Goal: Task Accomplishment & Management: Complete application form

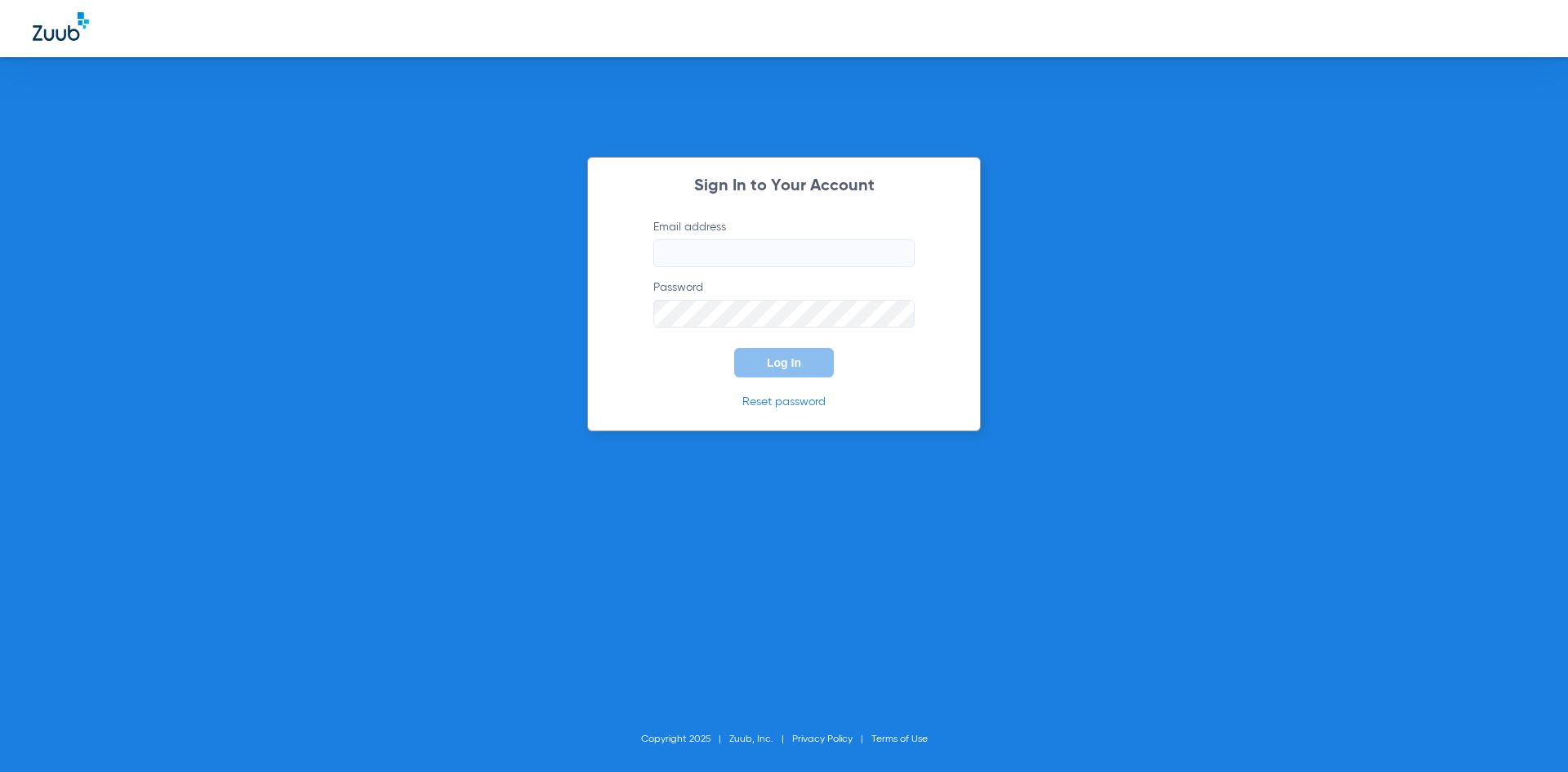
type input "[EMAIL_ADDRESS][DOMAIN_NAME]"
click at [792, 365] on span "Log In" at bounding box center [784, 362] width 35 height 13
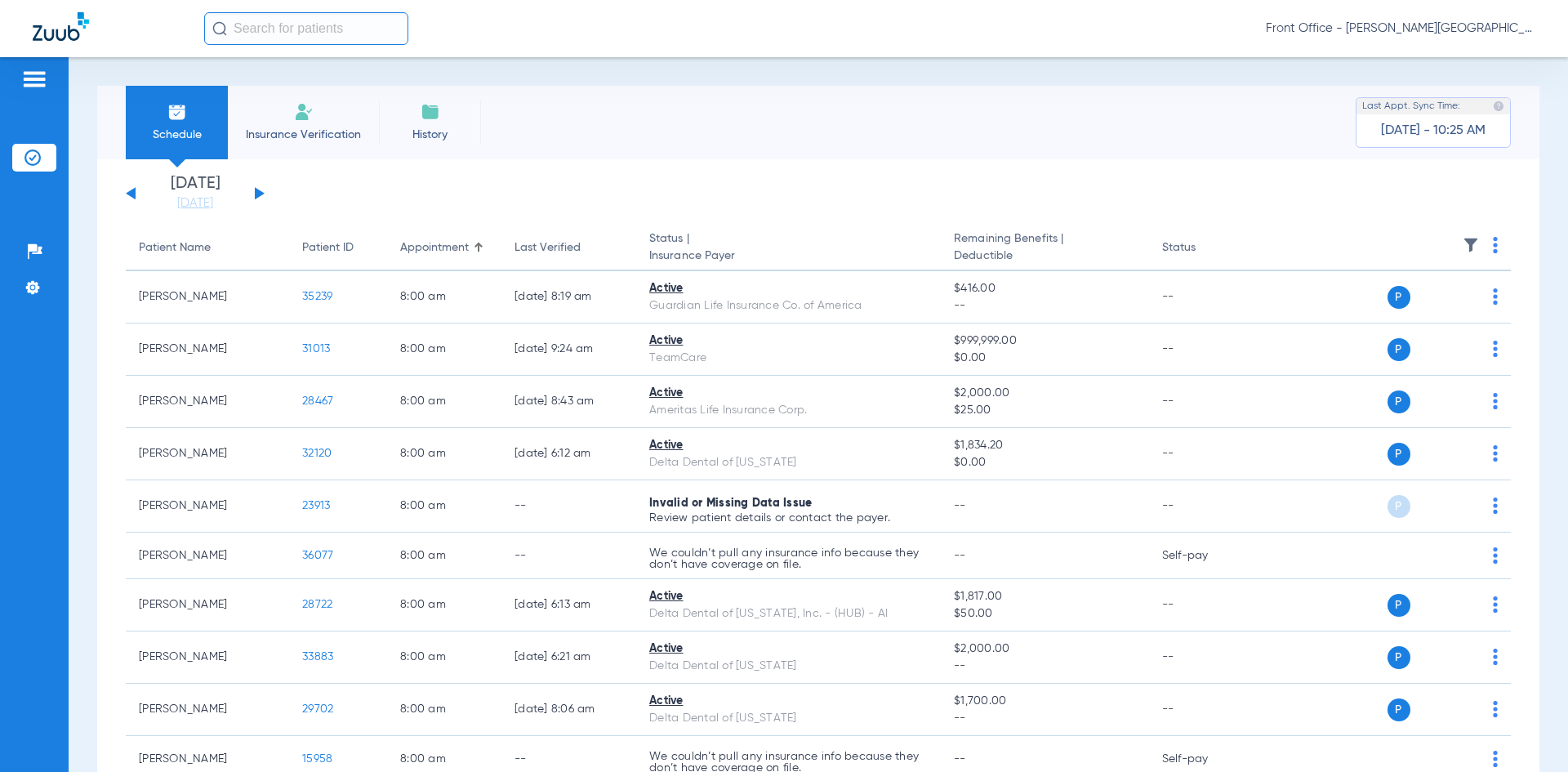
click at [277, 124] on li "Insurance Verification" at bounding box center [303, 122] width 151 height 74
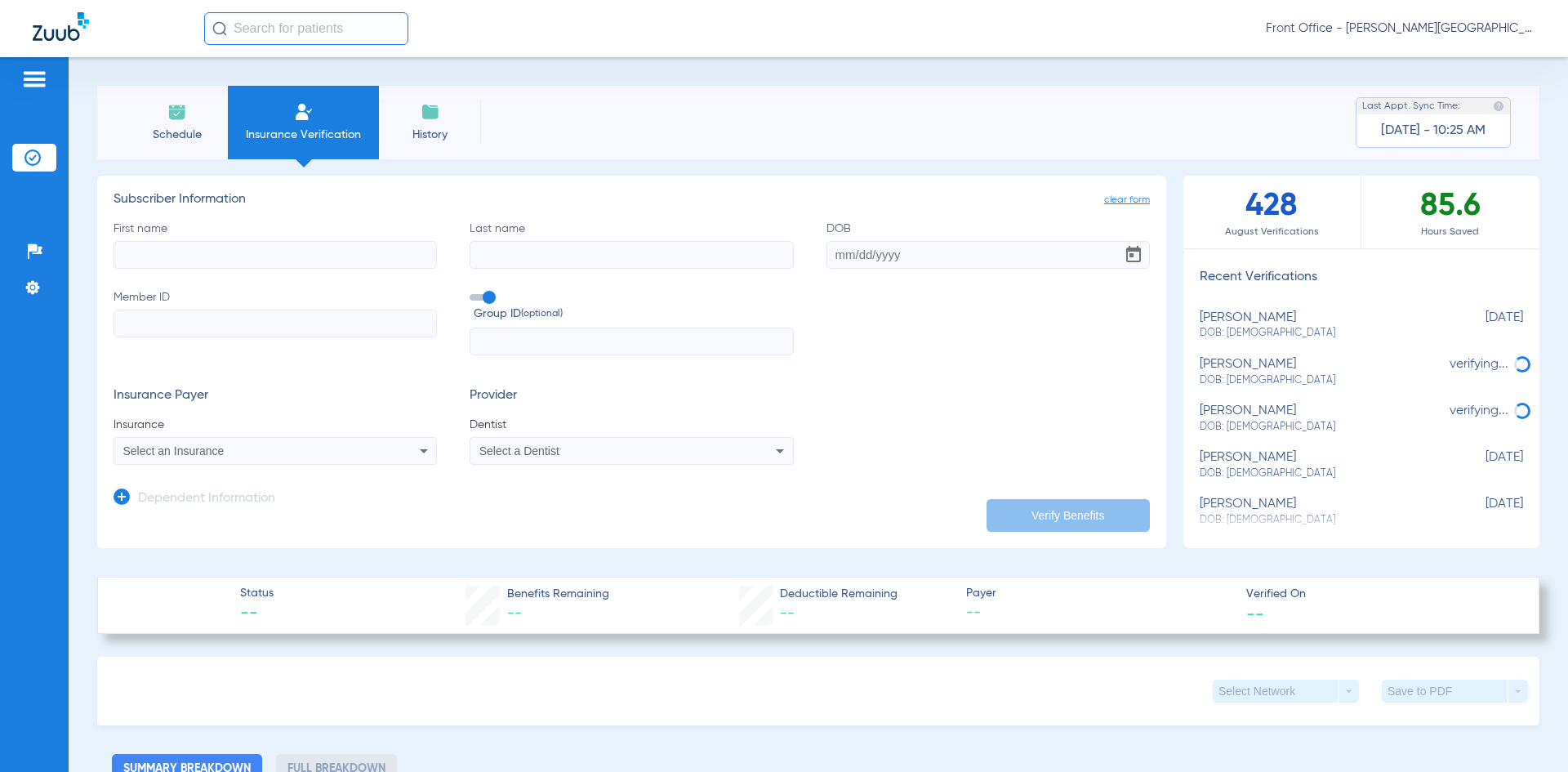
click at [178, 263] on input "First name" at bounding box center [274, 254] width 323 height 28
type input "[PERSON_NAME]"
type input "Tammand"
drag, startPoint x: 897, startPoint y: 267, endPoint x: 900, endPoint y: 259, distance: 8.5
click at [900, 259] on div "First name [PERSON_NAME] name [PERSON_NAME] DOB Member ID Group ID (optional)" at bounding box center [631, 288] width 1036 height 135
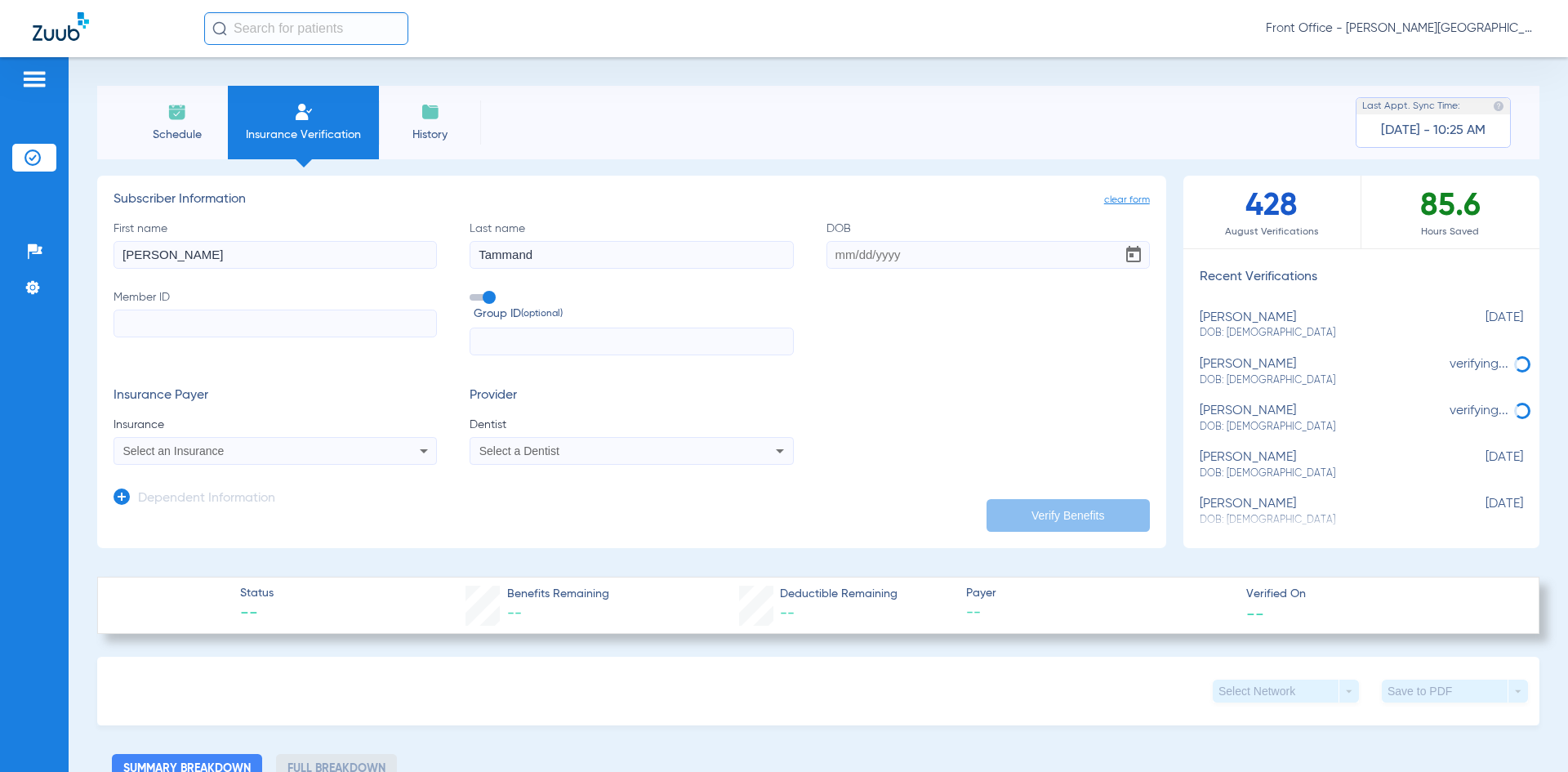
click at [900, 259] on input "DOB" at bounding box center [988, 254] width 323 height 28
type input "[DATE]"
click at [209, 325] on input "Member ID" at bounding box center [274, 324] width 323 height 28
type input "402667003"
click at [231, 451] on div "Select an Insurance" at bounding box center [245, 451] width 244 height 12
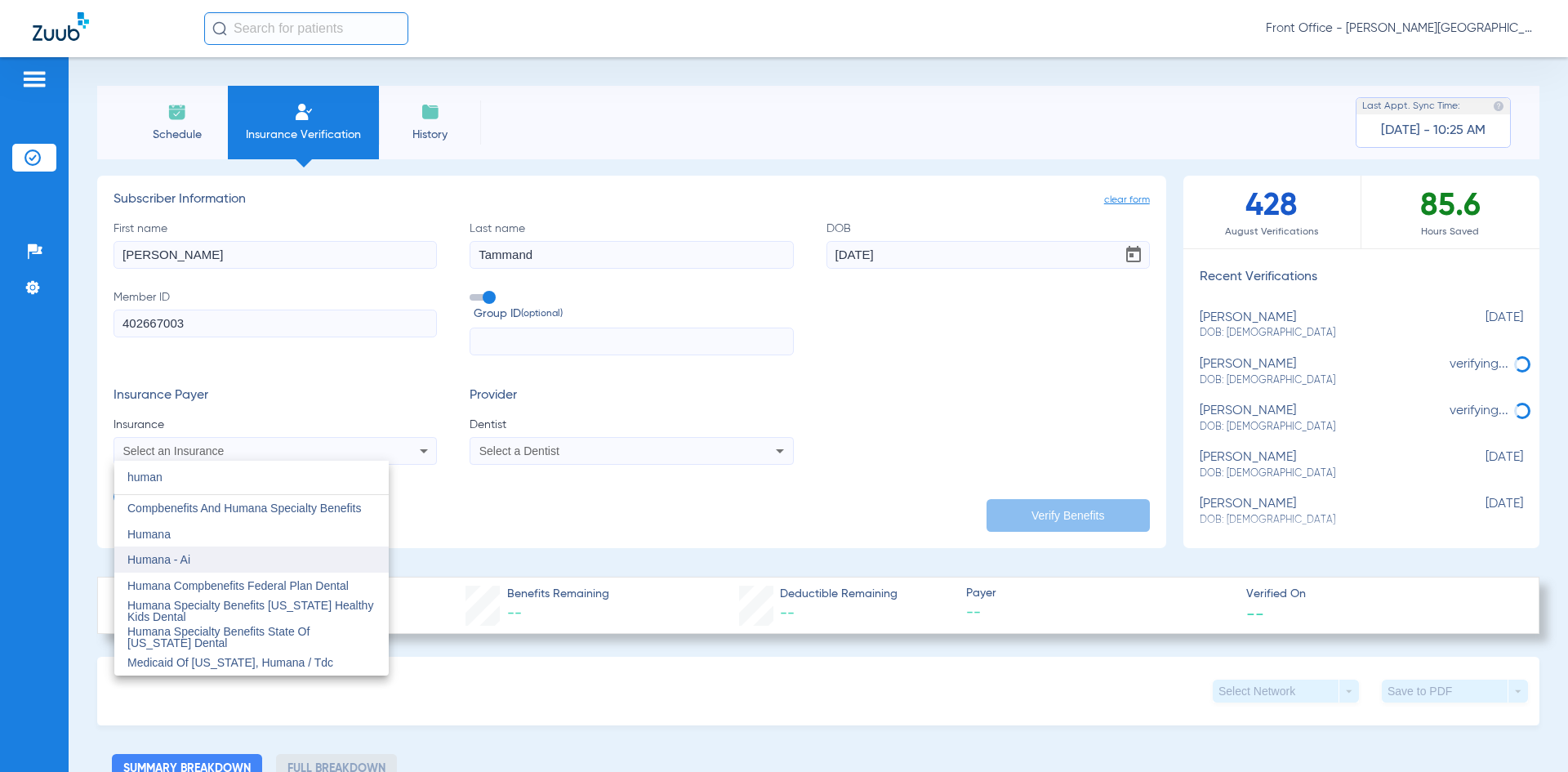
type input "human"
click at [203, 558] on mat-option "Humana - Ai" at bounding box center [251, 559] width 274 height 26
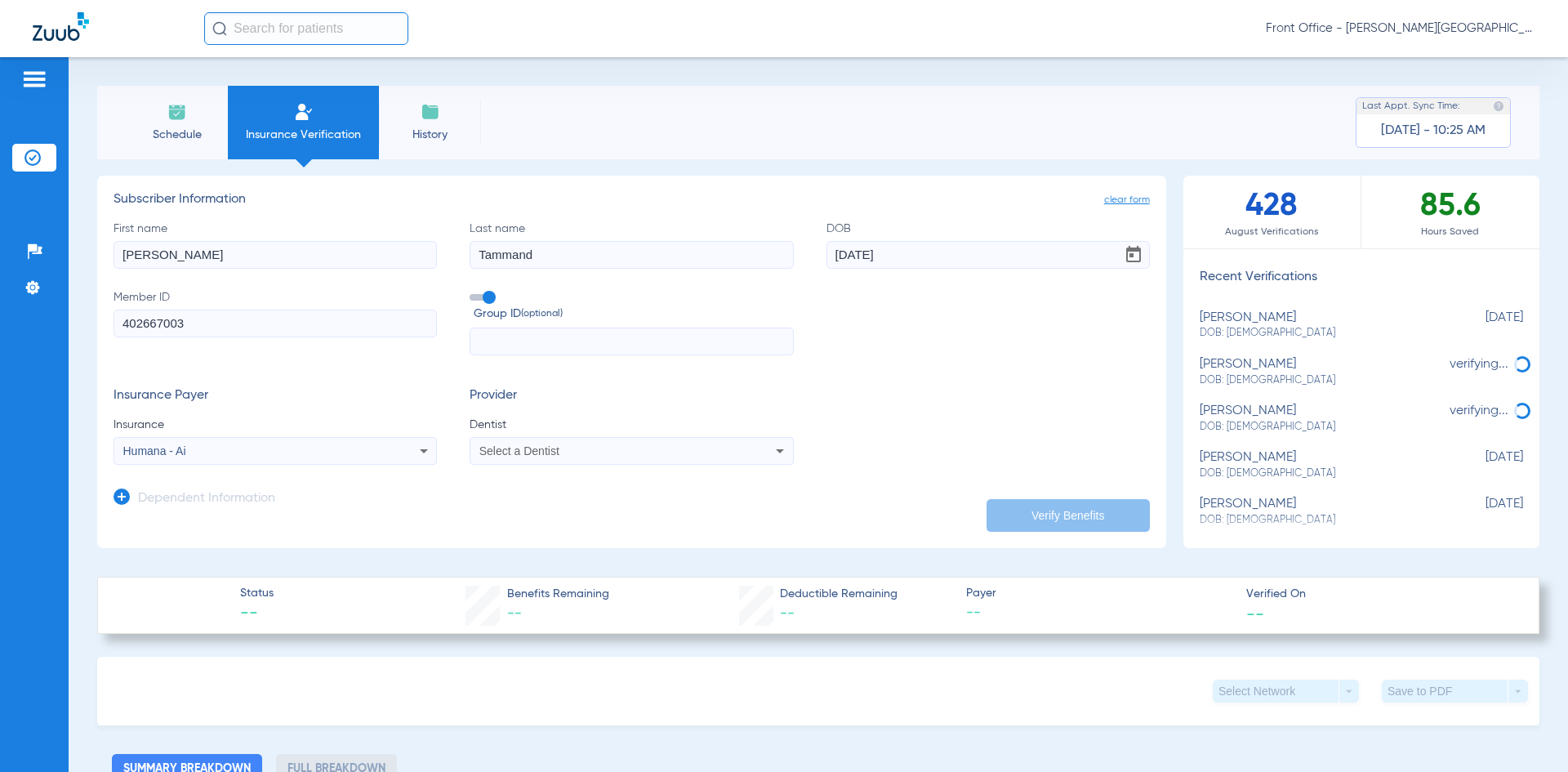
click at [531, 463] on mat-select "Select a Dentist" at bounding box center [631, 451] width 323 height 28
click at [532, 455] on span "Select a Dentist" at bounding box center [519, 450] width 80 height 13
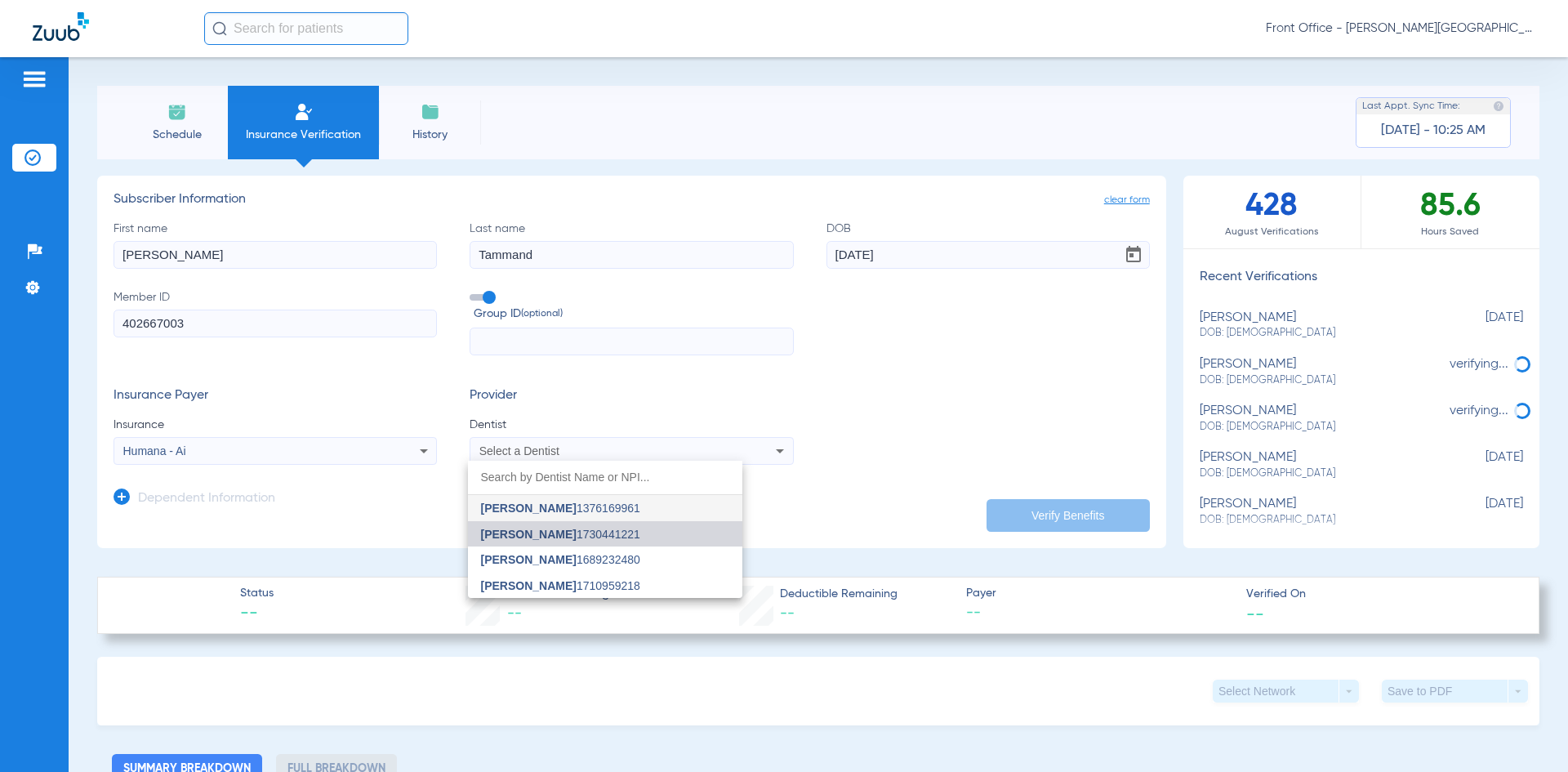
click at [520, 540] on mat-option "[PERSON_NAME] 1730441221" at bounding box center [605, 534] width 274 height 26
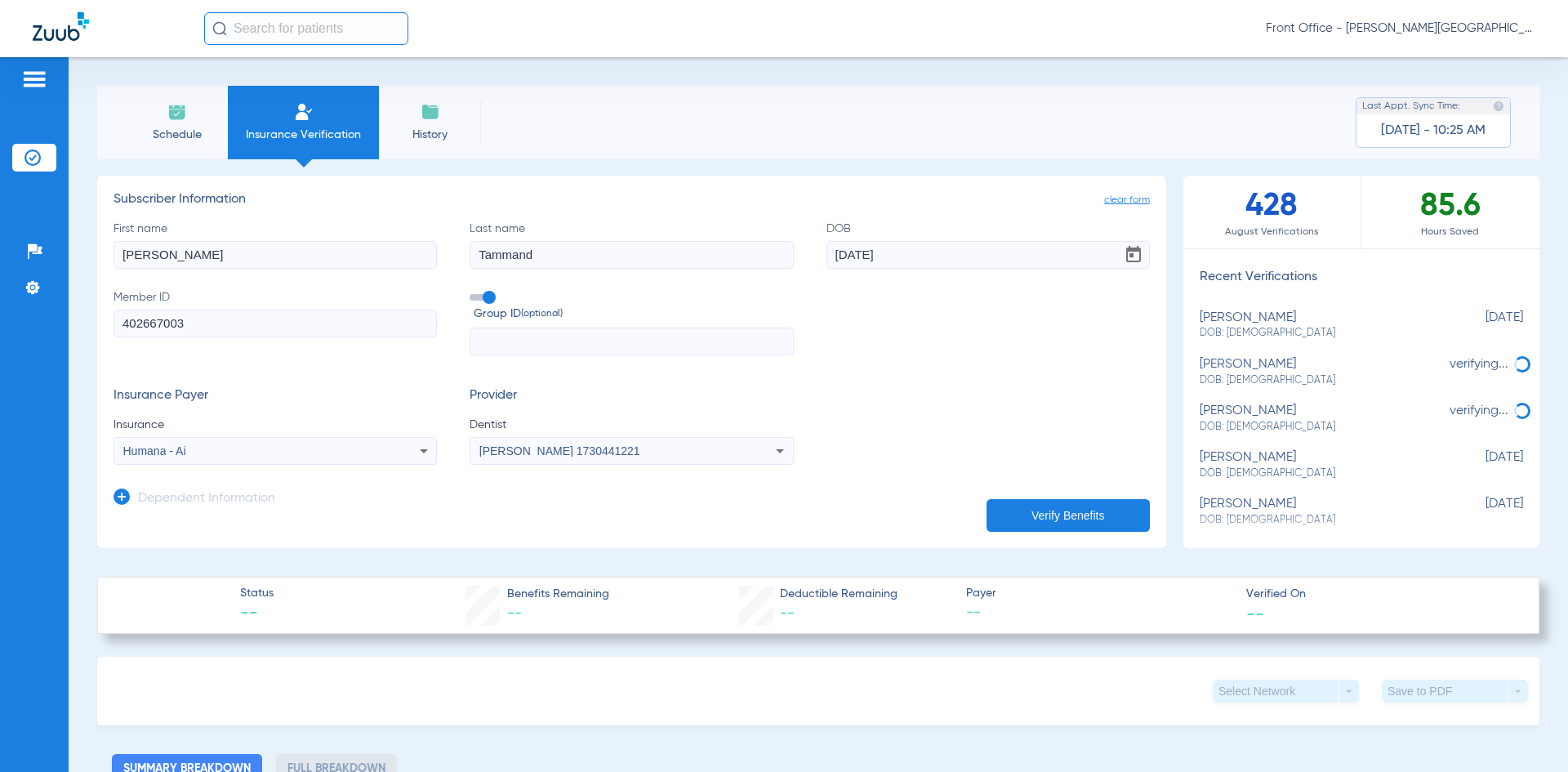
click at [117, 502] on icon at bounding box center [121, 496] width 16 height 16
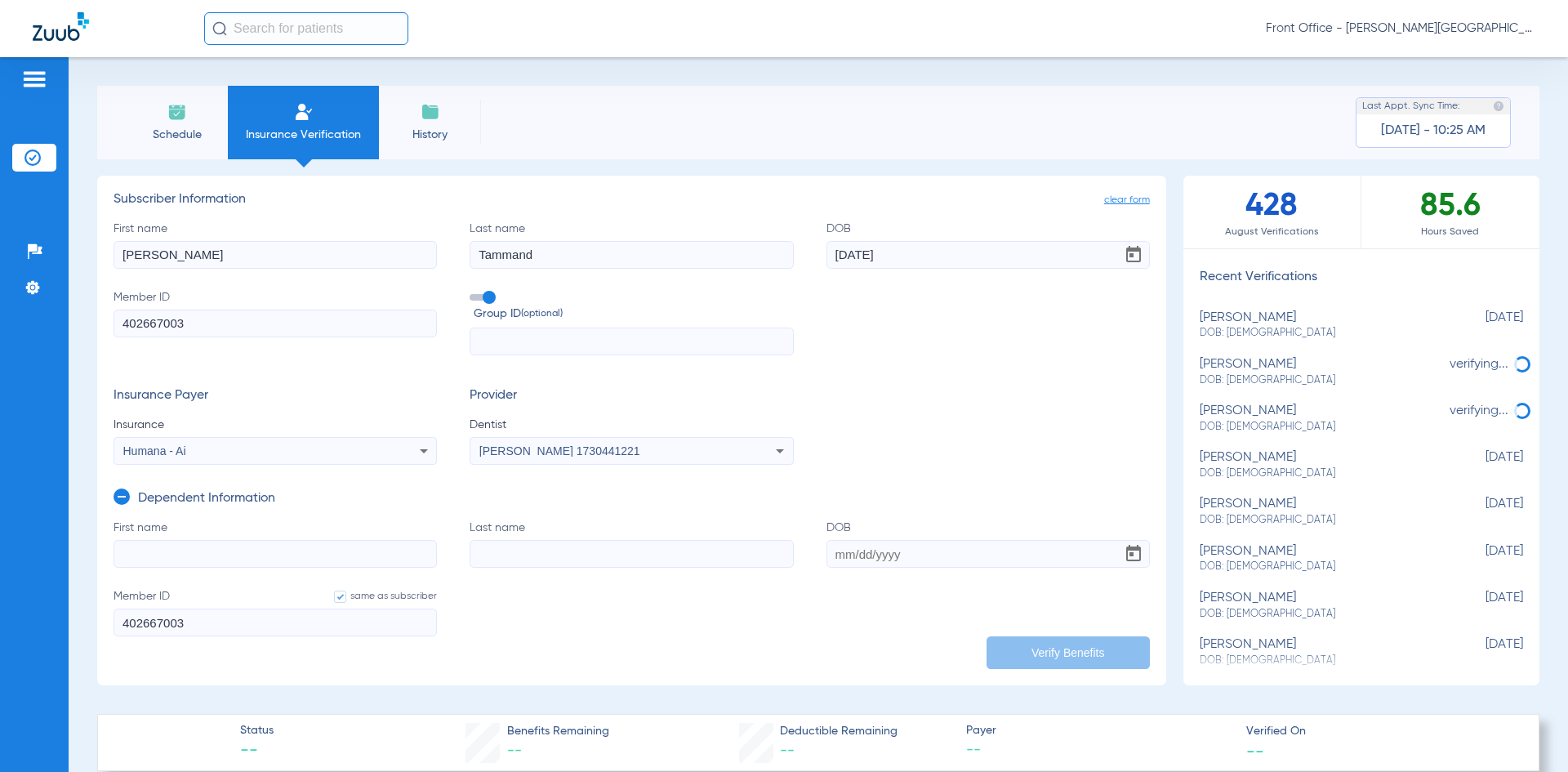
click at [165, 553] on input "First name" at bounding box center [274, 553] width 323 height 28
drag, startPoint x: 196, startPoint y: 550, endPoint x: 16, endPoint y: 505, distance: 185.5
click at [18, 529] on div "Patients Insurance Verification Setup Help Center Settings Schedule Insurance V…" at bounding box center [784, 443] width 1568 height 772
type input "[PERSON_NAME]"
type input "Tammand"
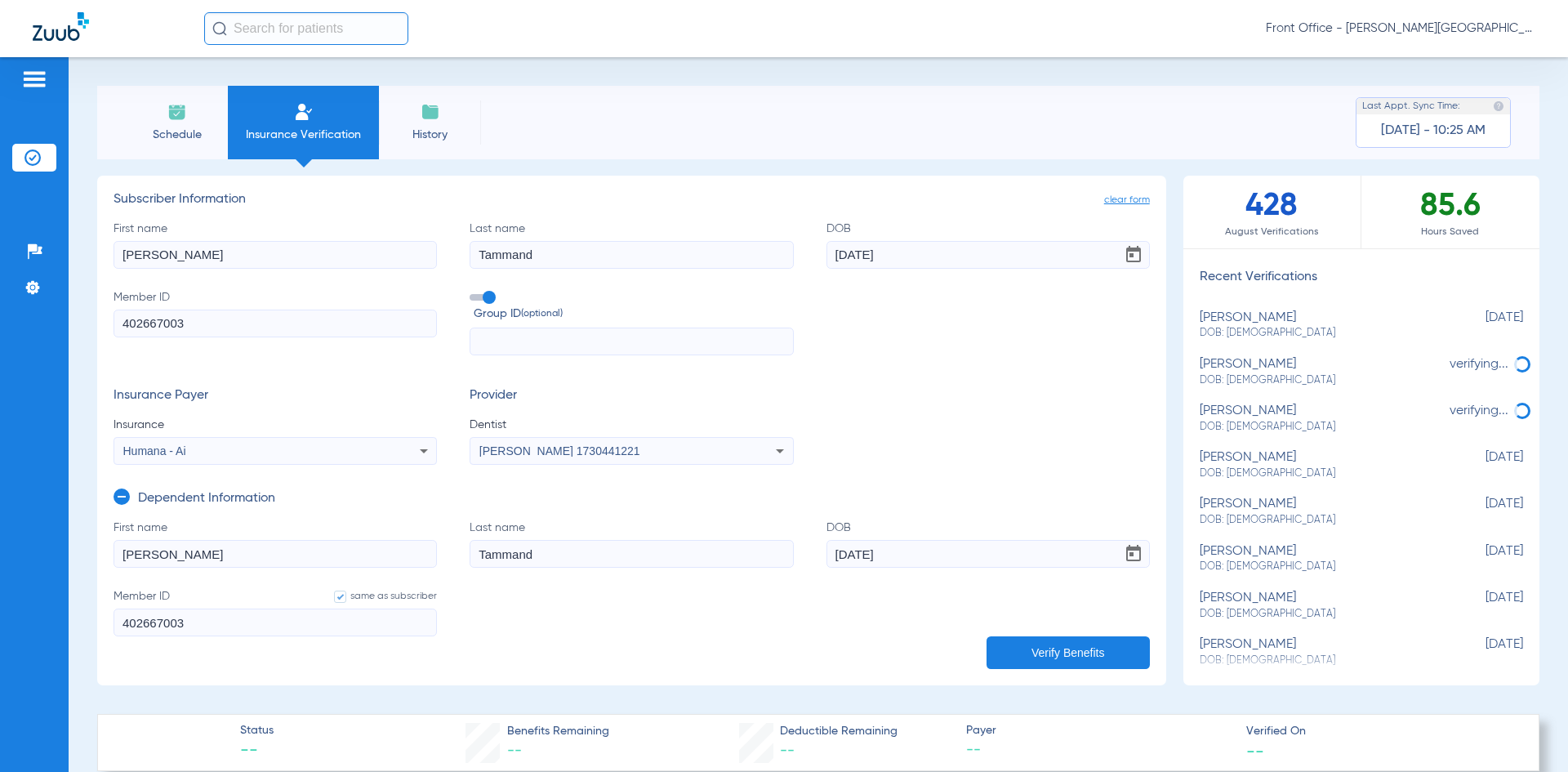
type input "[DATE]"
click at [1050, 656] on button "Verify Benefits" at bounding box center [1068, 652] width 163 height 33
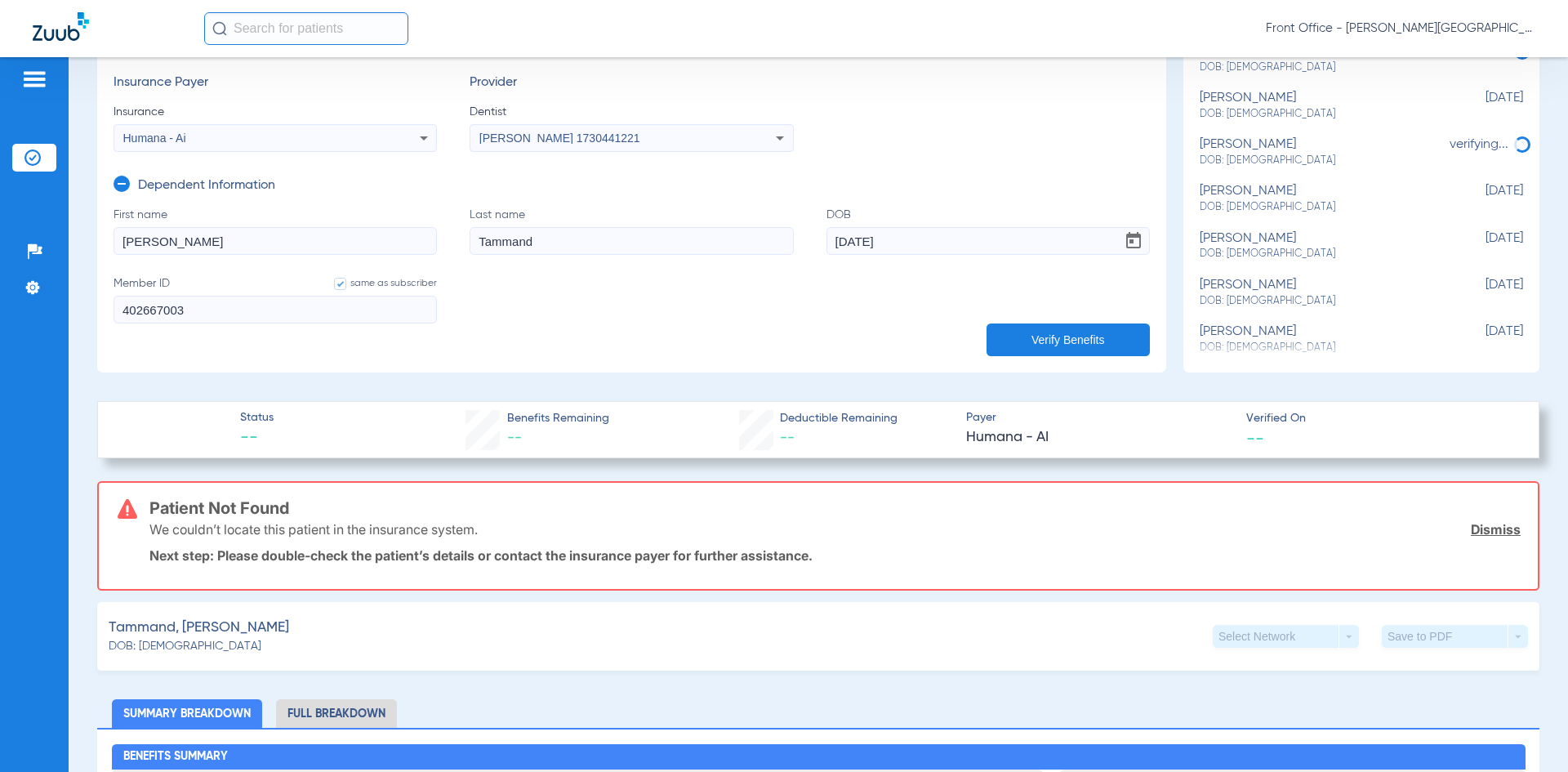
scroll to position [327, 0]
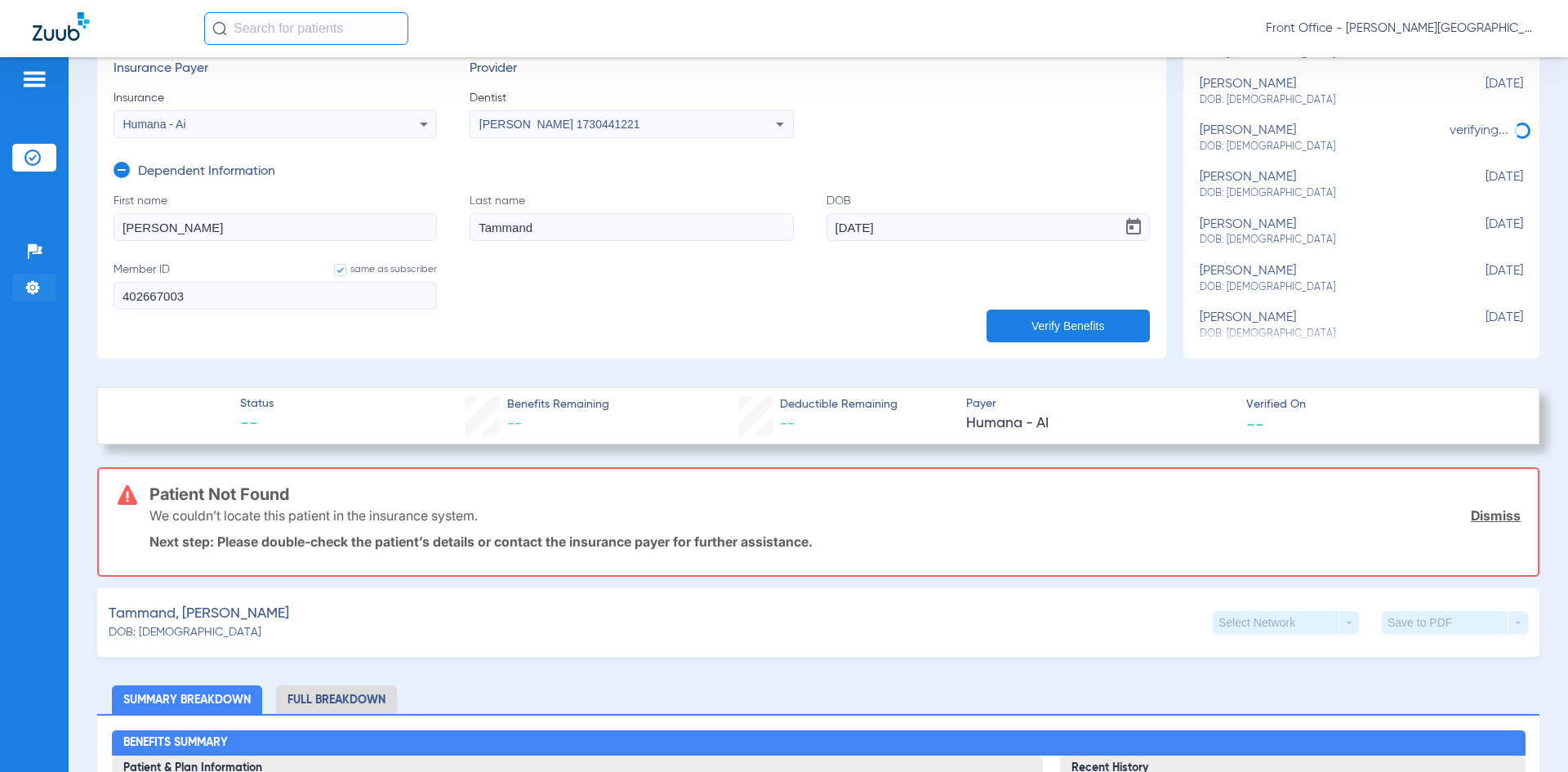
drag, startPoint x: 39, startPoint y: 284, endPoint x: 14, endPoint y: 281, distance: 25.2
click at [14, 281] on div "Patients Insurance Verification Setup Help Center Settings Schedule Insurance V…" at bounding box center [784, 443] width 1568 height 772
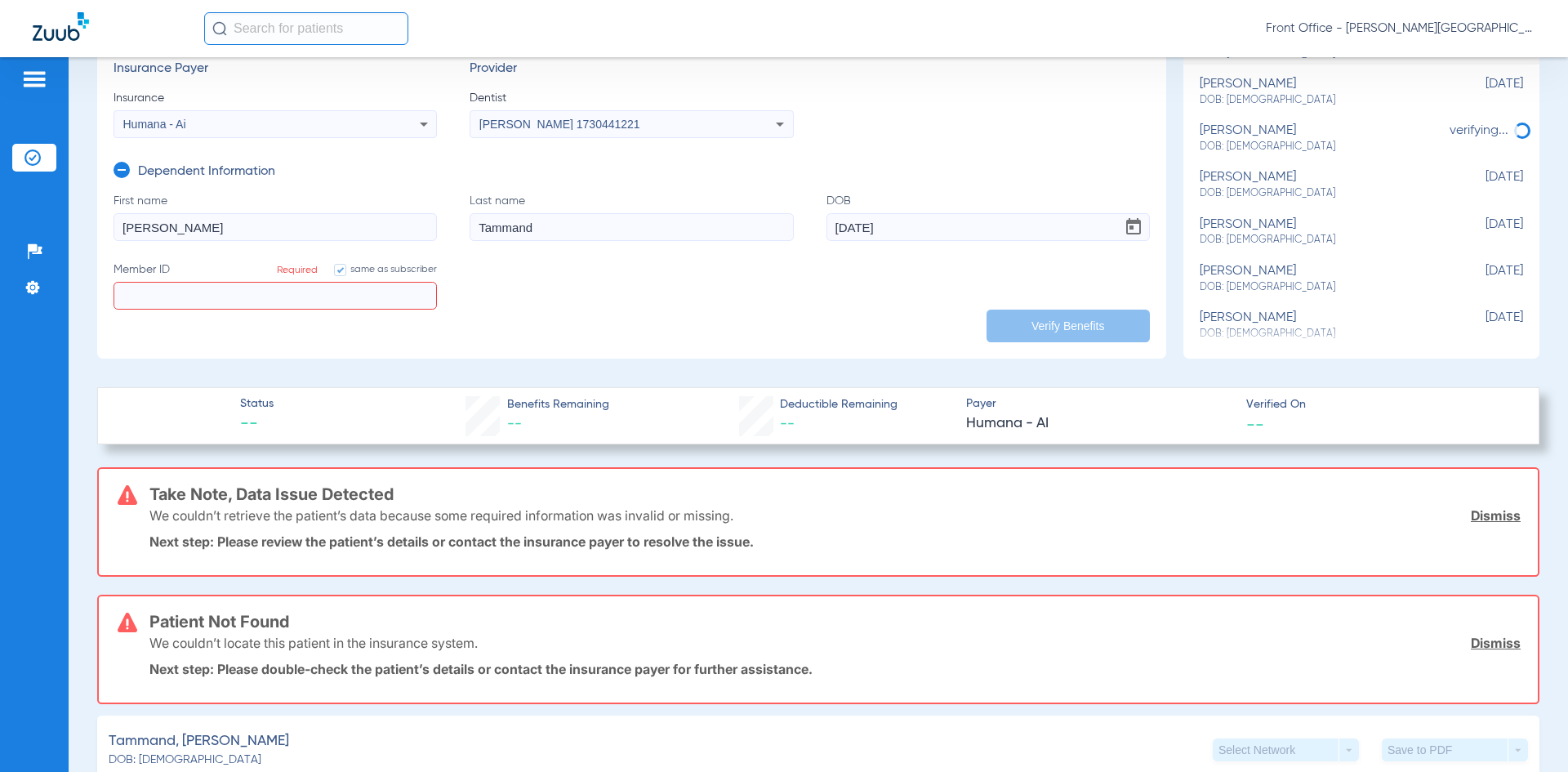
click at [182, 290] on input "Member ID same as subscriber Required" at bounding box center [274, 296] width 323 height 28
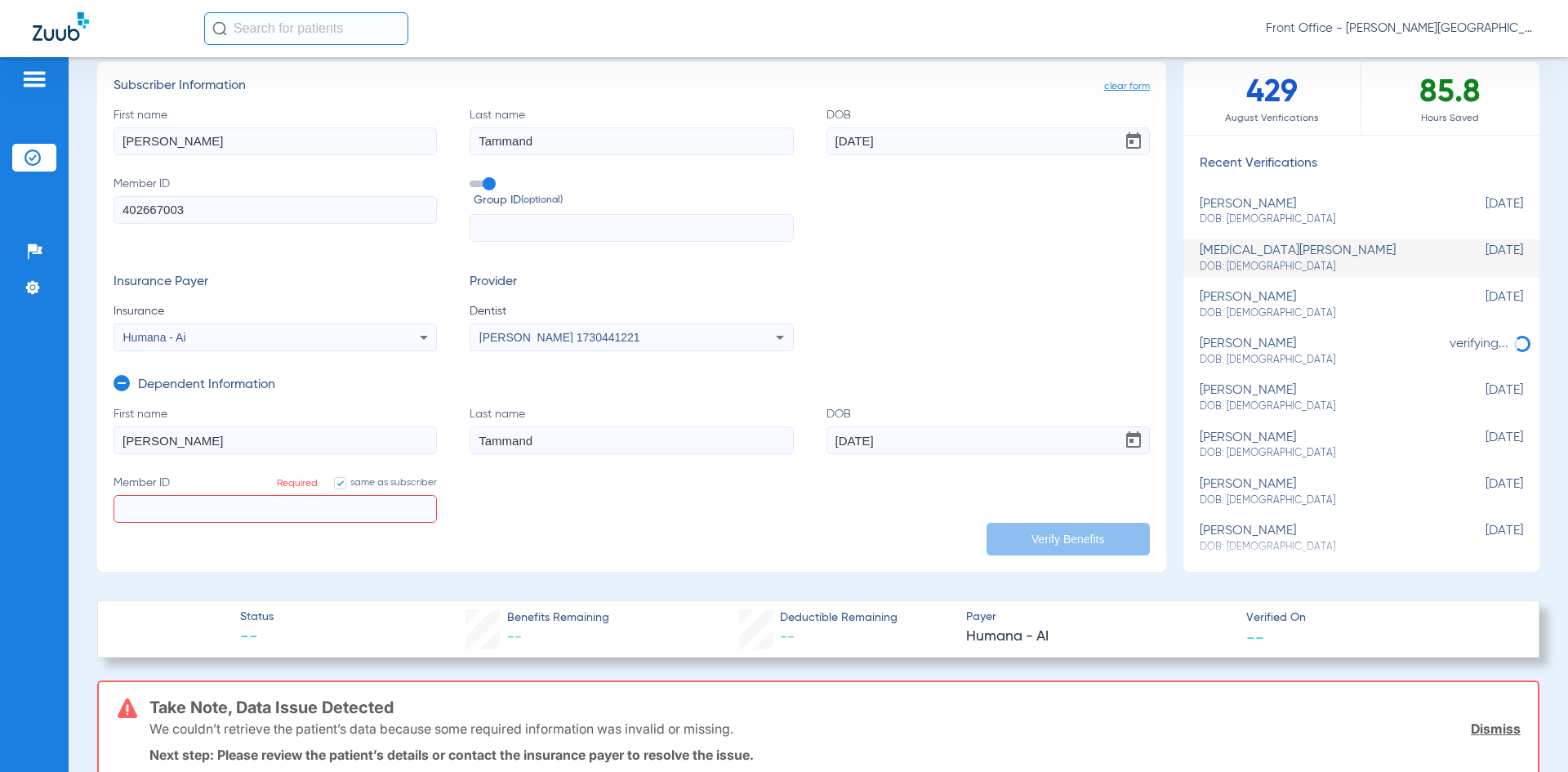
scroll to position [81, 0]
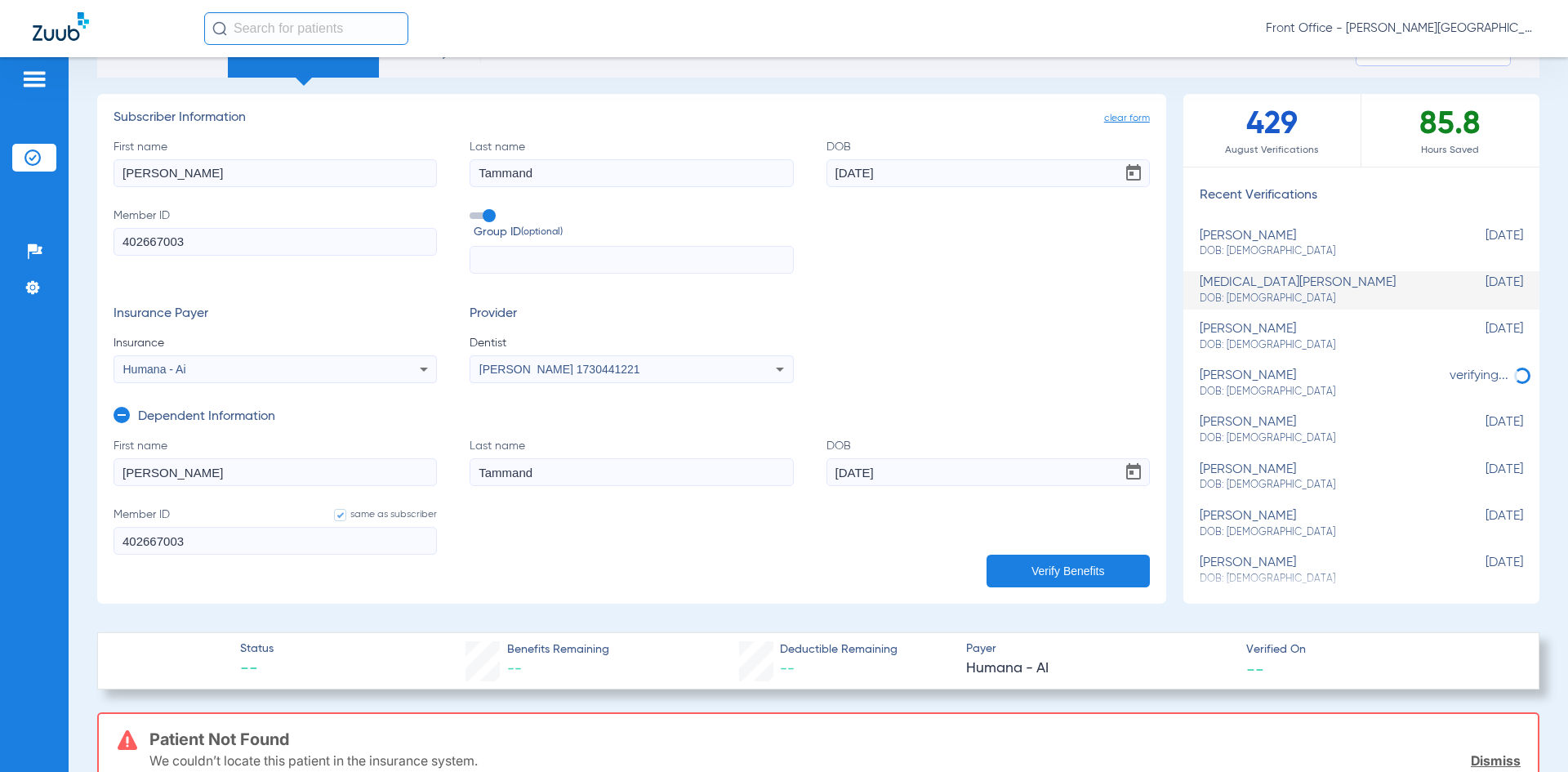
type input "402667003"
drag, startPoint x: 565, startPoint y: 175, endPoint x: 361, endPoint y: 149, distance: 205.7
click at [361, 149] on div "First name [PERSON_NAME] name [PERSON_NAME] [DEMOGRAPHIC_DATA] Member ID 402667…" at bounding box center [631, 207] width 1036 height 135
type input "[PERSON_NAME]"
drag, startPoint x: 564, startPoint y: 476, endPoint x: 345, endPoint y: 476, distance: 219.0
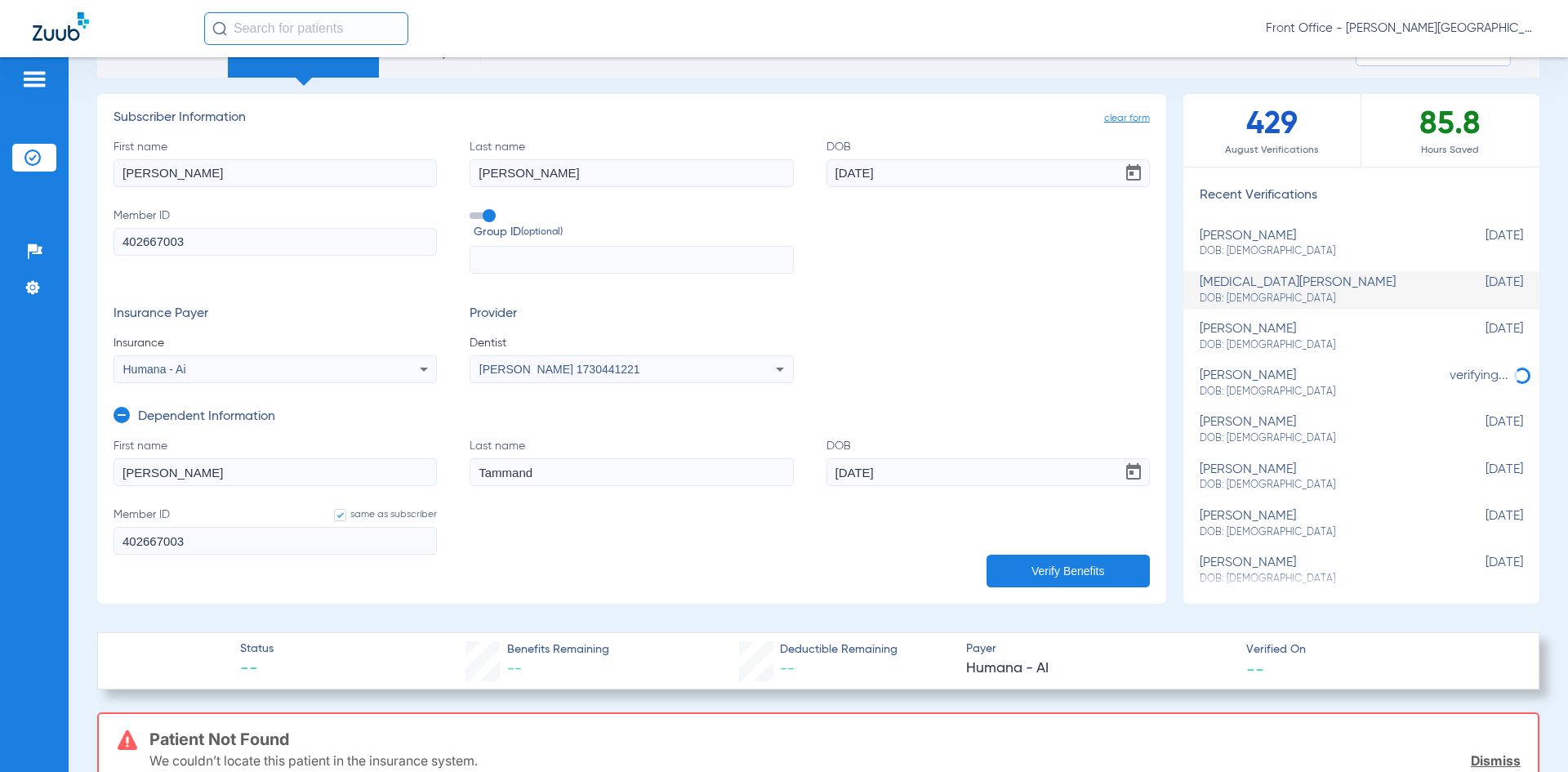
click at [345, 476] on form "First name [PERSON_NAME] Last name [PERSON_NAME] [DEMOGRAPHIC_DATA] Member ID s…" at bounding box center [631, 507] width 1036 height 137
type input "[PERSON_NAME]"
click at [1043, 566] on button "Verify Benefits" at bounding box center [1068, 570] width 163 height 33
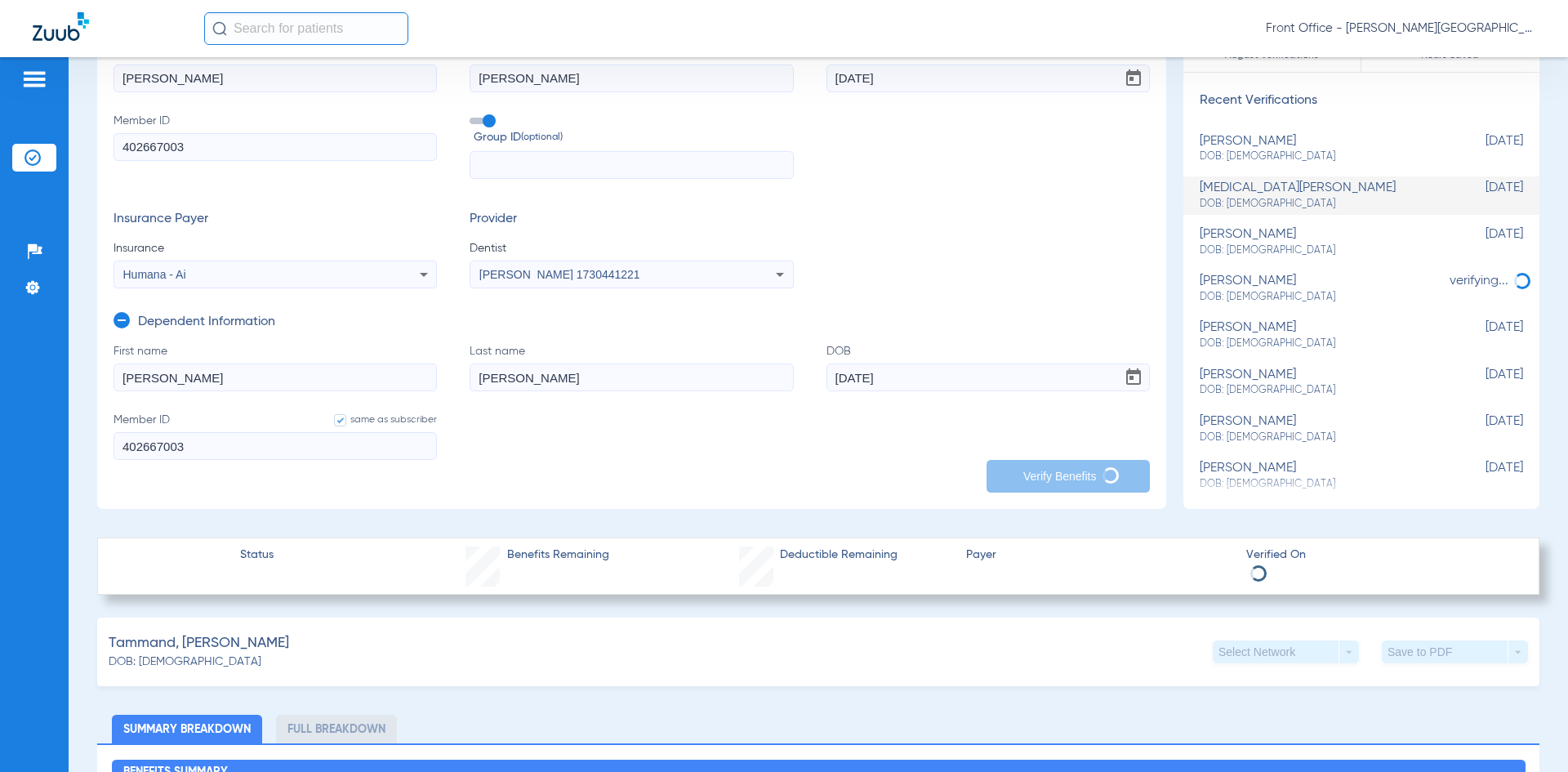
scroll to position [245, 0]
